Goal: Information Seeking & Learning: Compare options

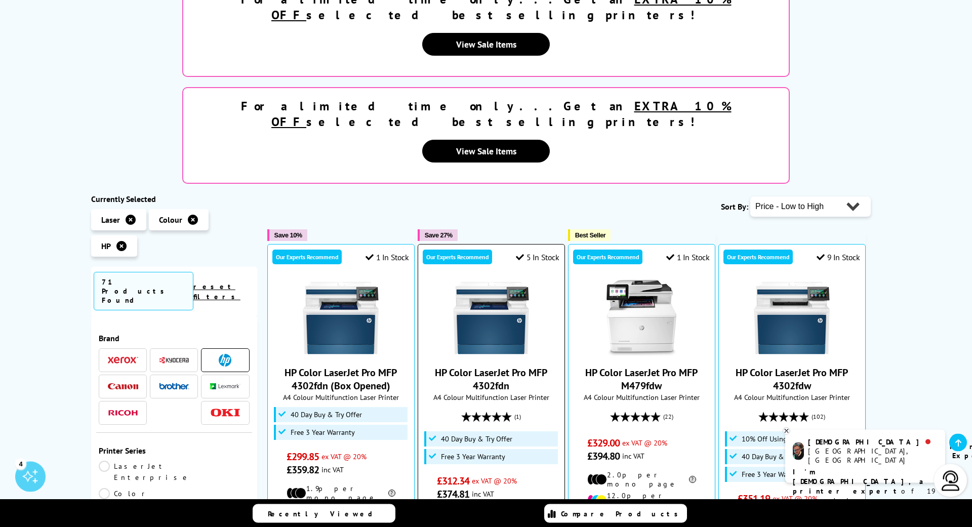
scroll to position [482, 0]
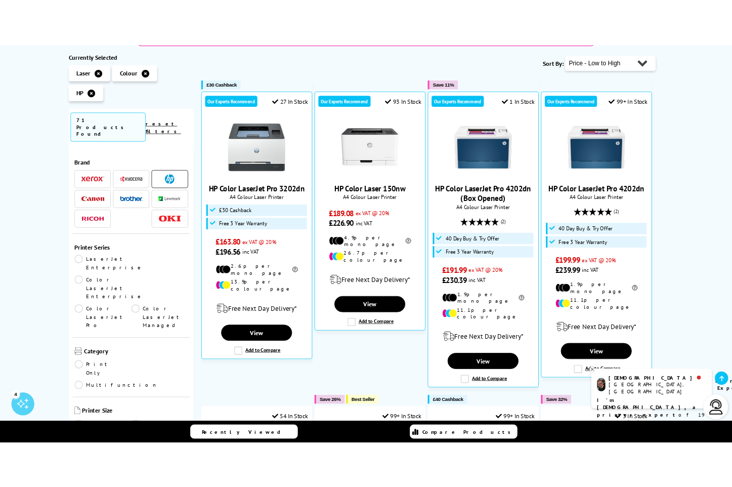
scroll to position [492, 0]
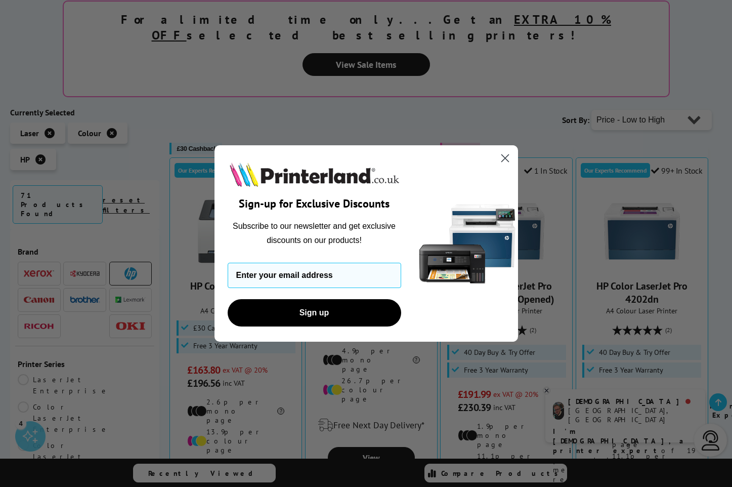
click at [507, 157] on icon "Close dialog" at bounding box center [505, 157] width 7 height 7
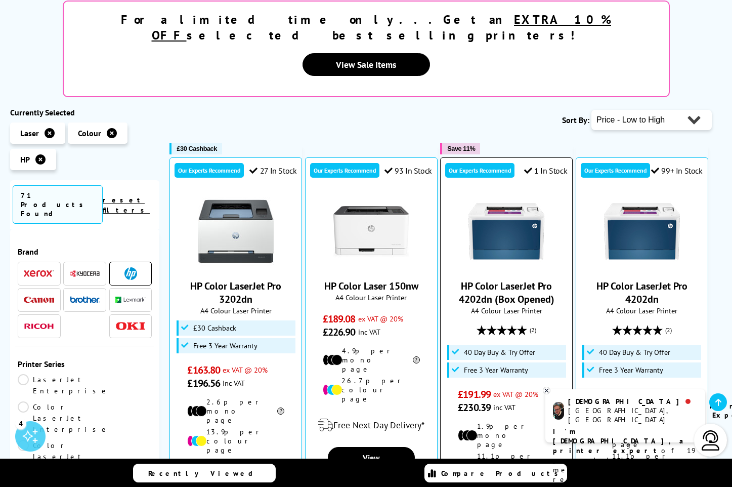
click at [454, 193] on div at bounding box center [506, 231] width 121 height 76
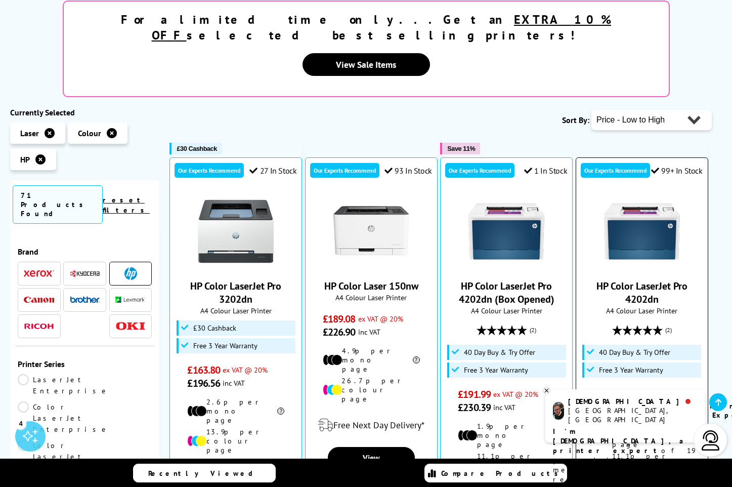
click at [624, 279] on link "HP Color LaserJet Pro 4202dn" at bounding box center [642, 292] width 91 height 26
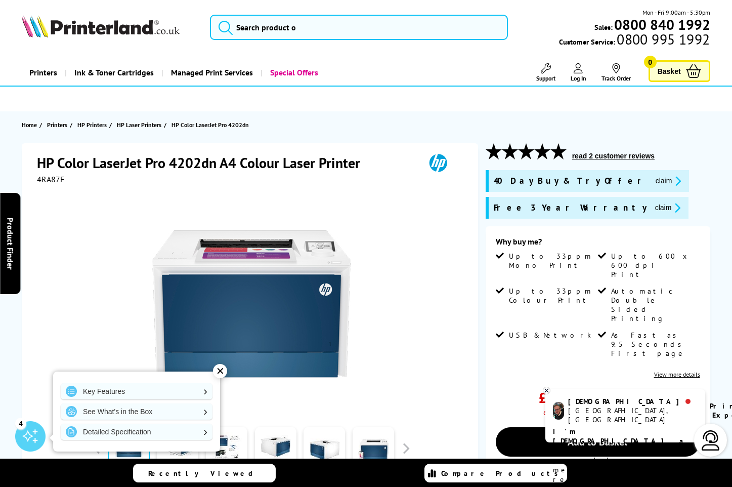
click at [526, 320] on div "Why buy me? Up to 33ppm Mono Print Up to 600 x 600 dpi Print Up to 33ppm Colour…" at bounding box center [598, 307] width 204 height 142
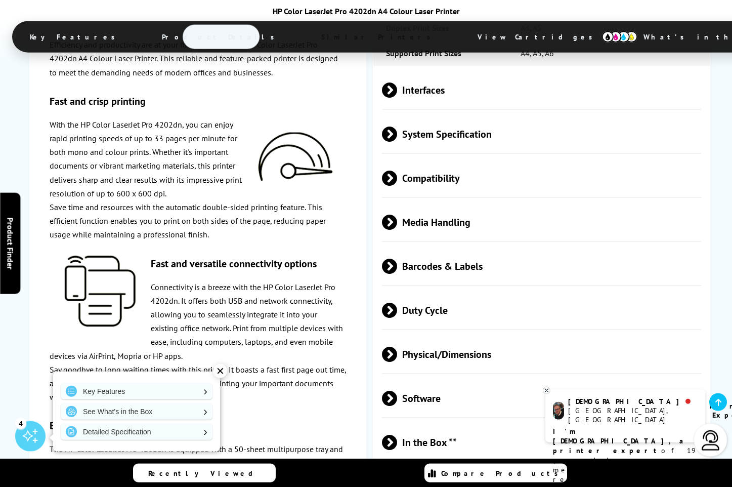
scroll to position [1927, 0]
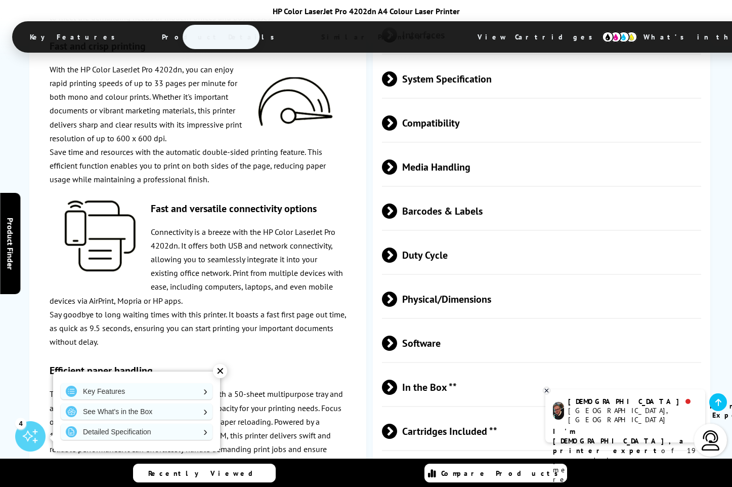
click at [430, 236] on span "Duty Cycle" at bounding box center [541, 255] width 319 height 38
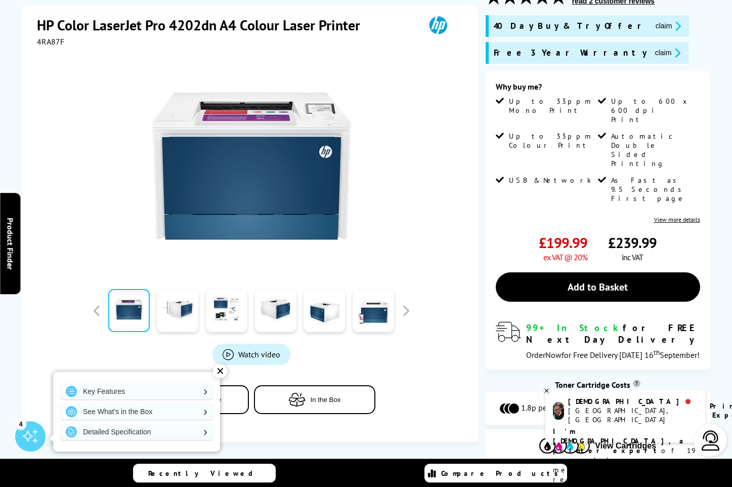
scroll to position [0, 0]
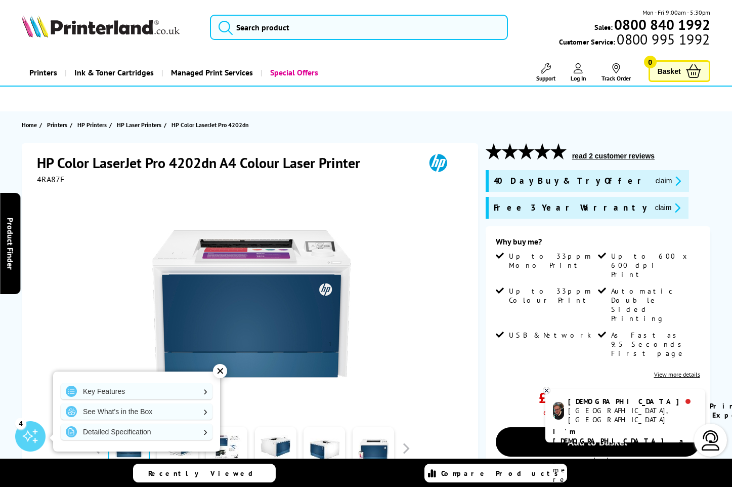
click at [218, 370] on div "✕" at bounding box center [220, 371] width 14 height 14
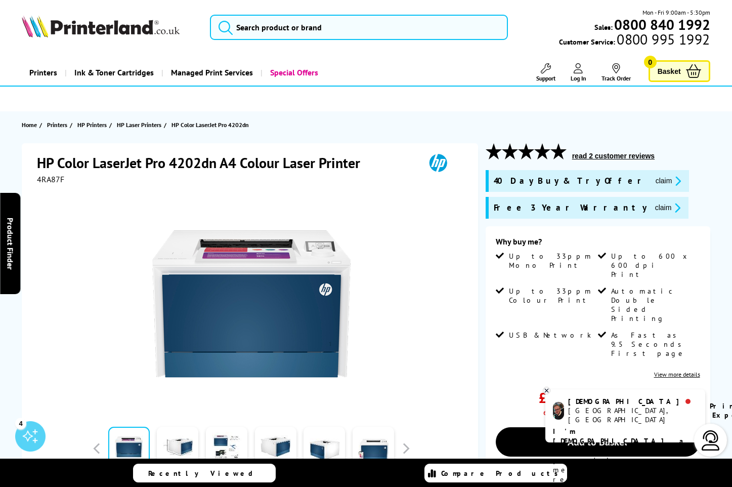
click at [388, 157] on div "HP Color LaserJet Pro 4202dn A4 Colour Laser Printer" at bounding box center [251, 163] width 428 height 21
click at [372, 101] on ul at bounding box center [366, 99] width 722 height 18
click at [342, 95] on ul at bounding box center [366, 99] width 722 height 18
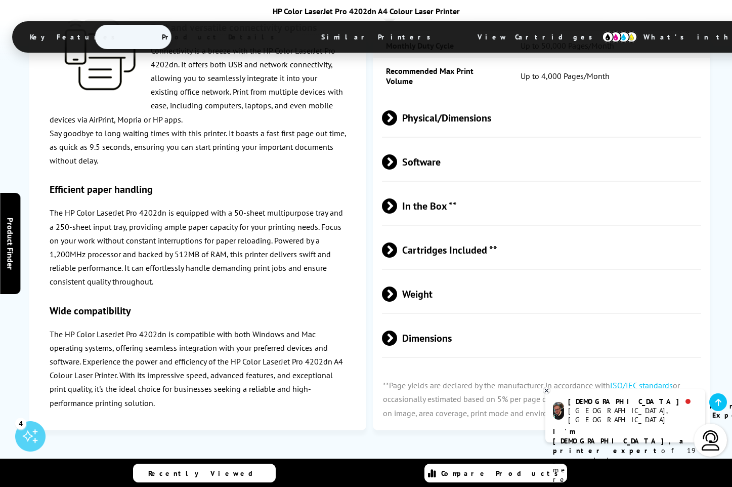
scroll to position [2891, 0]
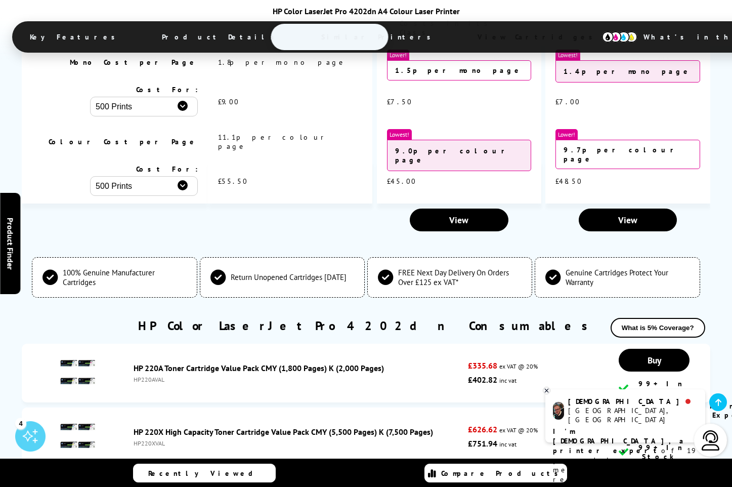
click at [207, 203] on td at bounding box center [115, 219] width 186 height 33
click at [206, 318] on div "HP Color LaserJet Pro 4202dn Consumables What is 5% Coverage?" at bounding box center [366, 331] width 688 height 26
click at [225, 203] on td at bounding box center [290, 219] width 164 height 33
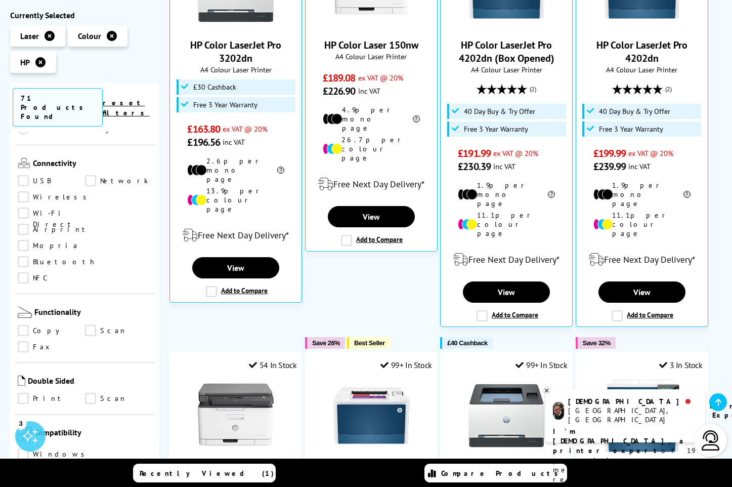
scroll to position [283, 0]
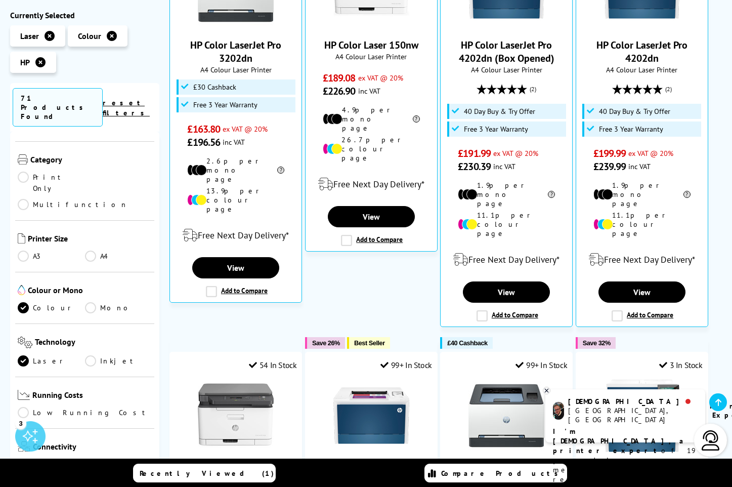
click at [22, 250] on link "A3" at bounding box center [51, 255] width 67 height 11
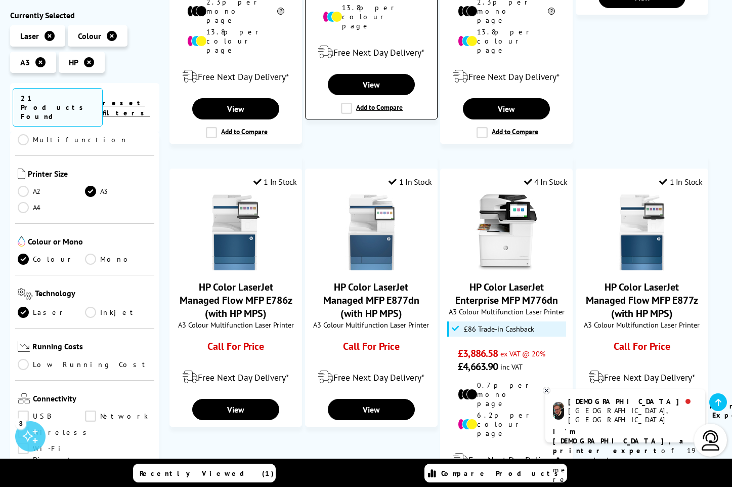
scroll to position [10, 0]
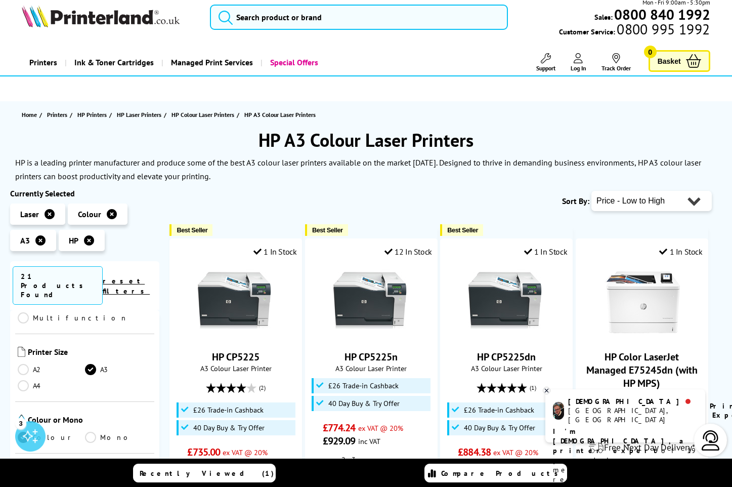
click at [412, 191] on div "Sort By: Popularity Rating Price - Low to High Price - High to Low Running Cost…" at bounding box center [441, 200] width 542 height 25
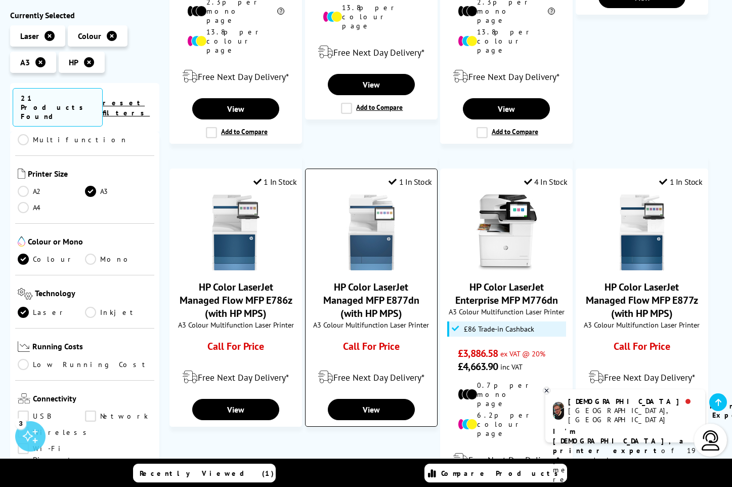
scroll to position [251, 0]
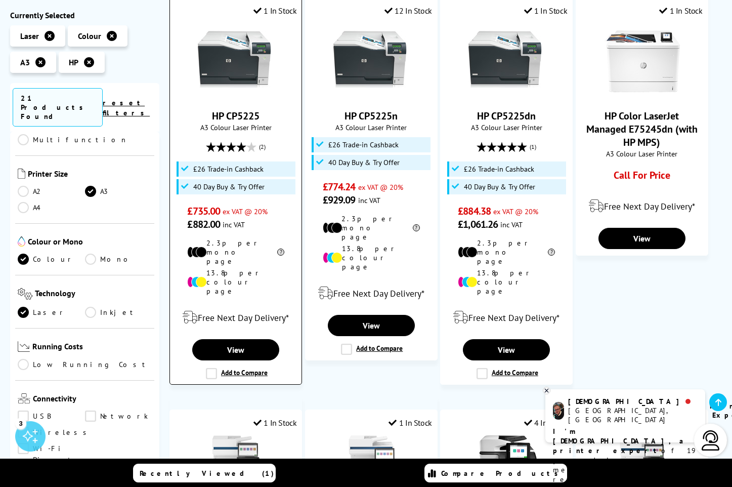
click at [254, 65] on img at bounding box center [236, 61] width 76 height 76
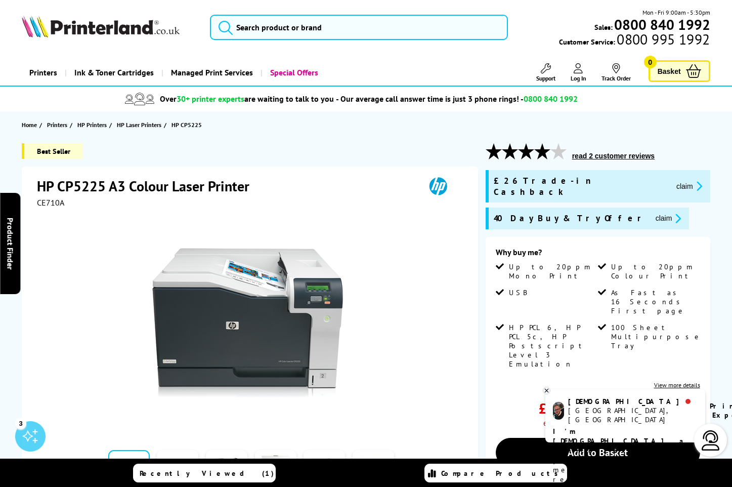
click at [378, 211] on div at bounding box center [251, 321] width 428 height 229
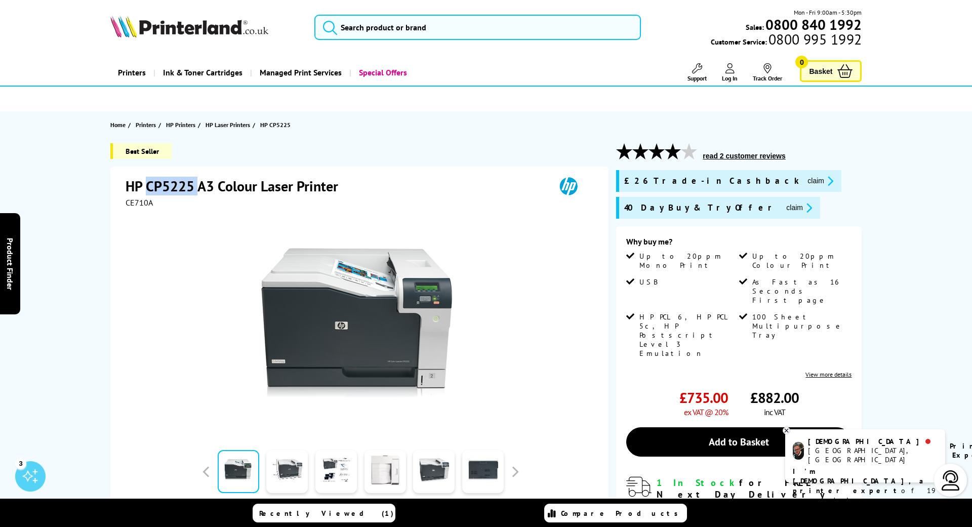
drag, startPoint x: 198, startPoint y: 185, endPoint x: 147, endPoint y: 183, distance: 51.2
click at [145, 182] on h1 "HP CP5225 A3 Colour Laser Printer" at bounding box center [237, 186] width 223 height 19
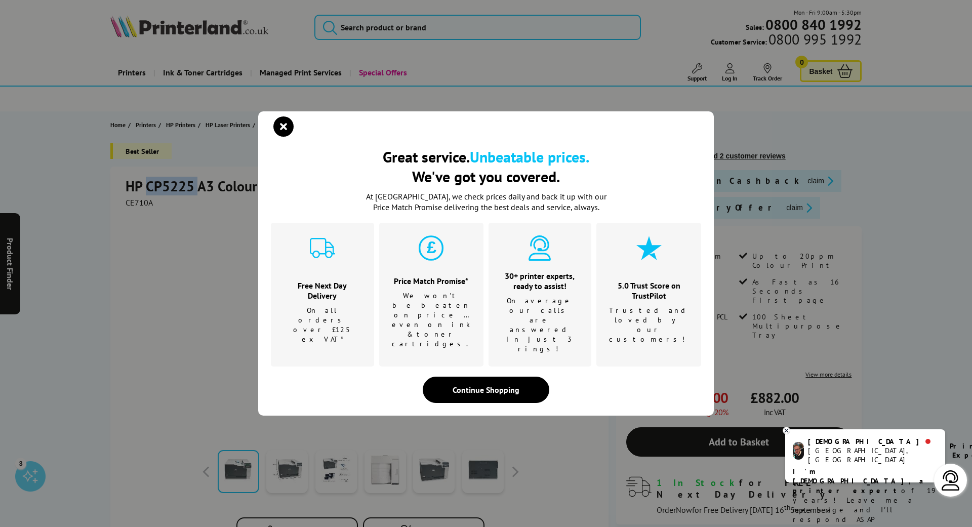
copy h1 "CP5225"
click at [277, 137] on icon "close modal" at bounding box center [283, 126] width 20 height 20
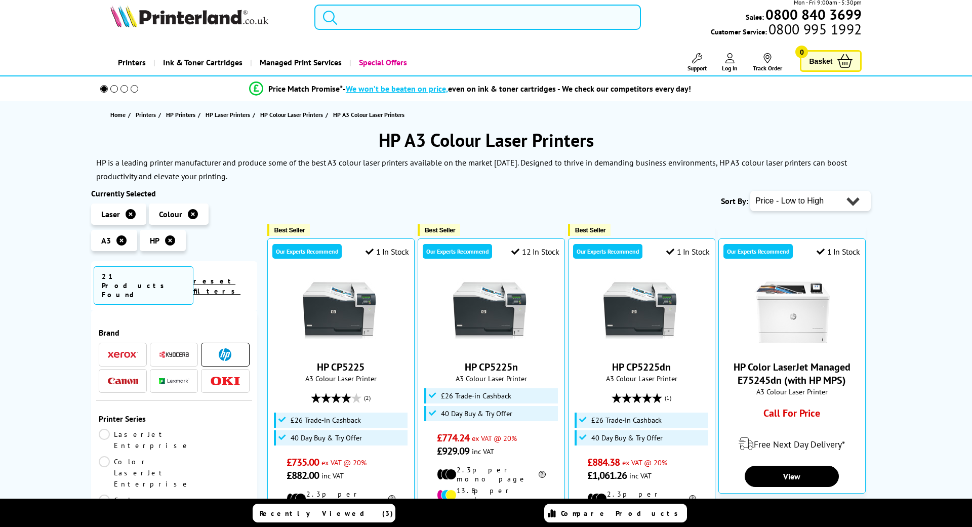
scroll to position [283, 0]
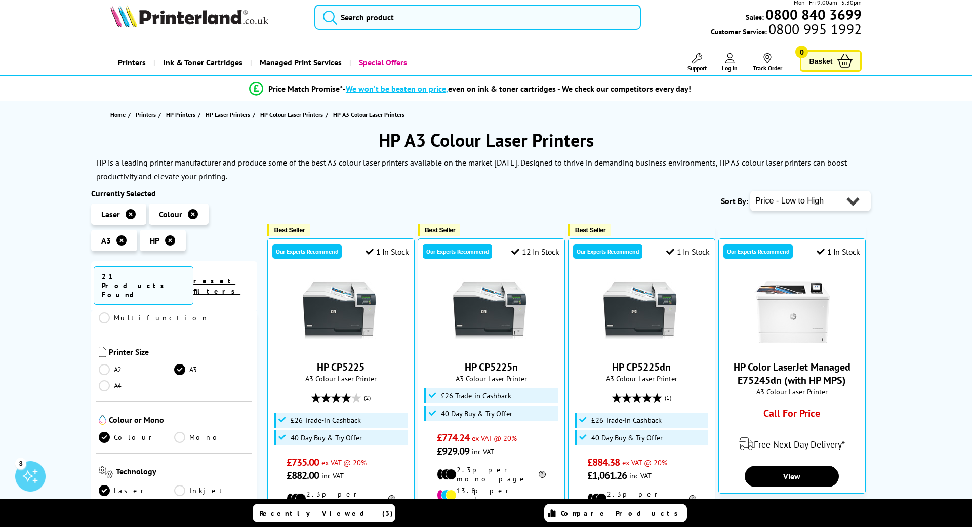
click at [169, 238] on icon at bounding box center [170, 240] width 10 height 10
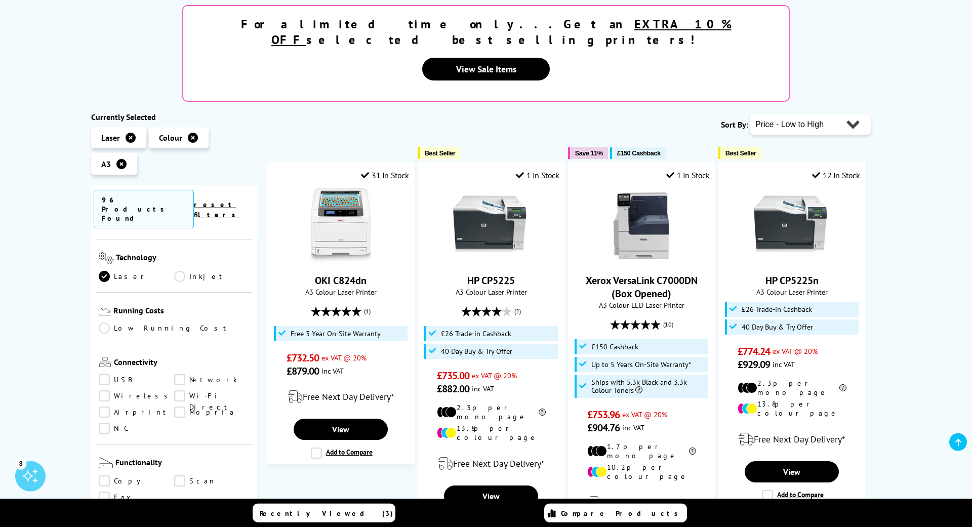
scroll to position [251, 0]
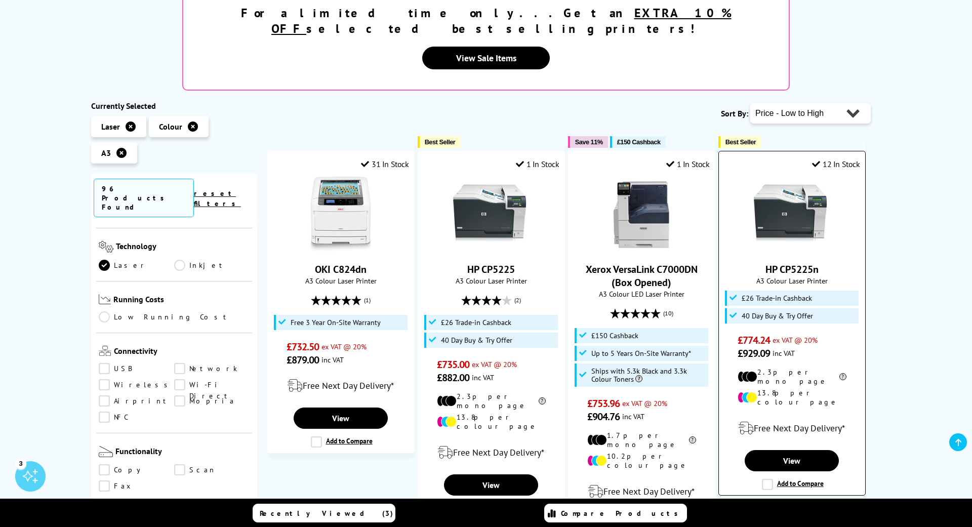
click at [779, 180] on img at bounding box center [792, 215] width 76 height 76
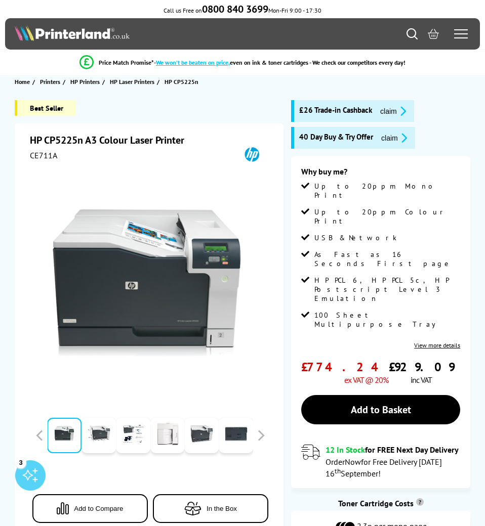
click at [10, 188] on div "Best Seller HP CP5225n A3 Colour Laser Printer CE711A Add to Compare In the Box" at bounding box center [242, 356] width 485 height 513
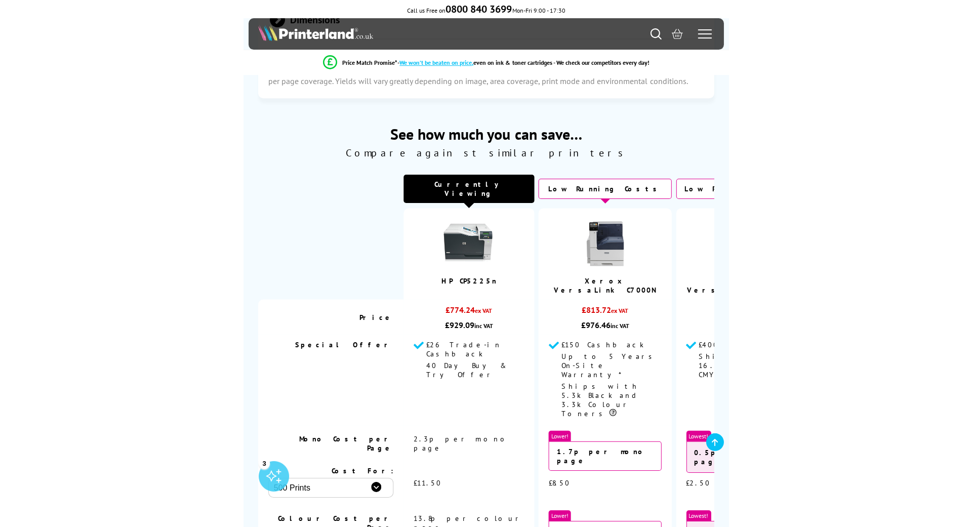
scroll to position [2654, 0]
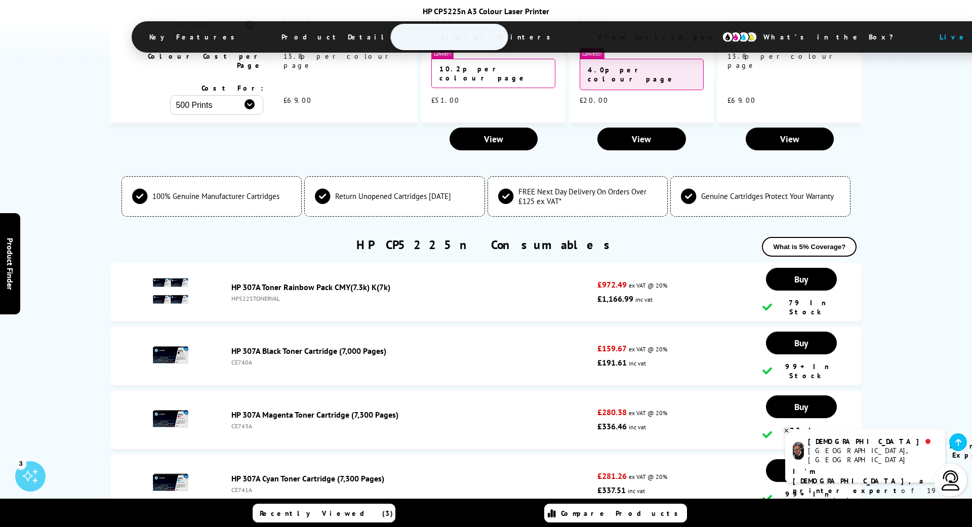
click at [134, 237] on div "HP CP5225n Consumables What is 5% Coverage?" at bounding box center [485, 250] width 751 height 26
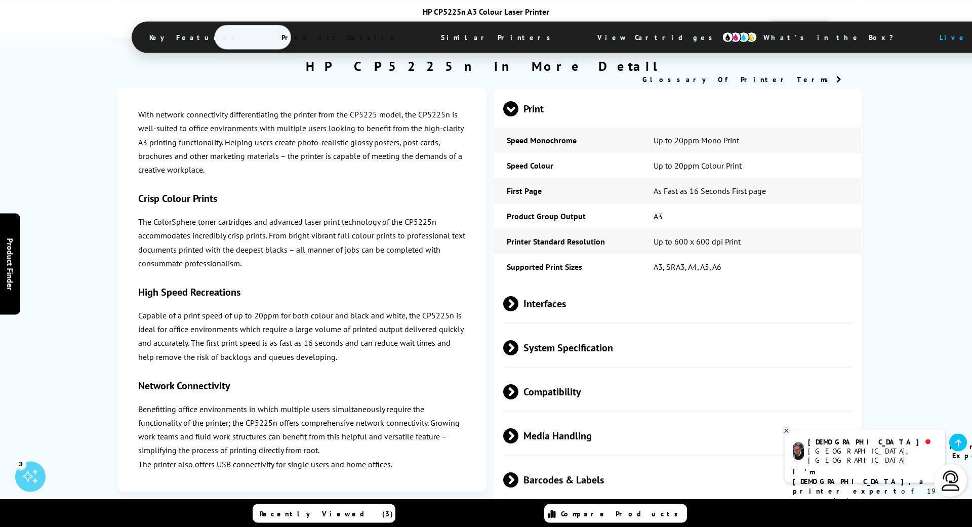
scroll to position [1449, 0]
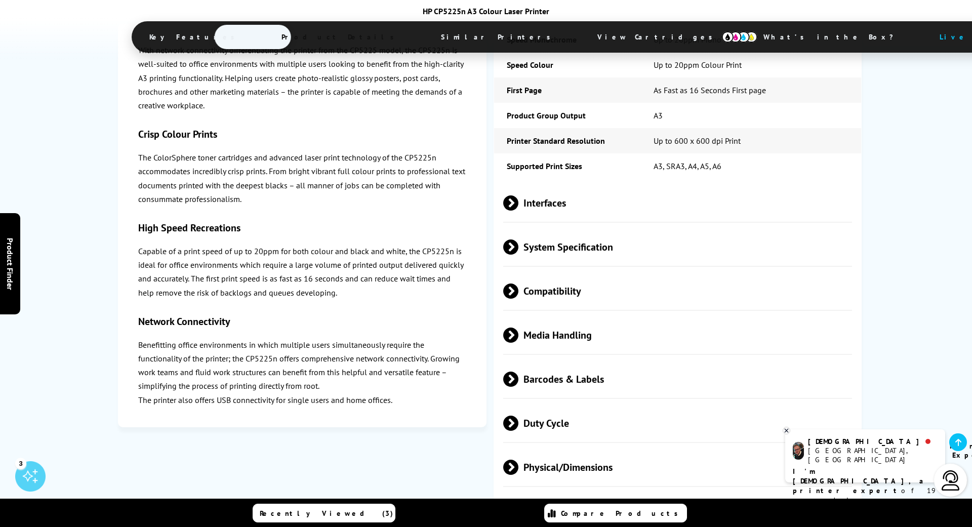
click at [484, 327] on span at bounding box center [518, 334] width 0 height 15
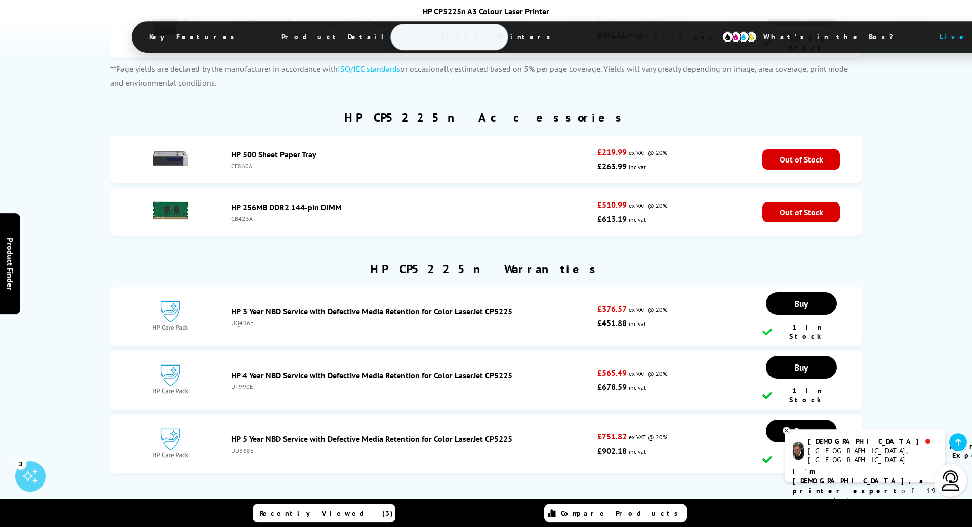
scroll to position [3372, 0]
